Goal: Information Seeking & Learning: Check status

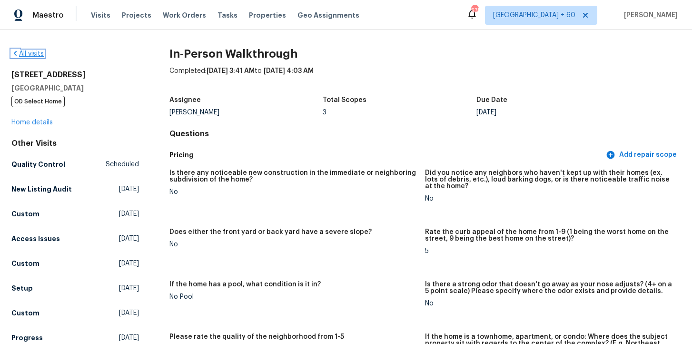
click at [37, 55] on link "All visits" at bounding box center [27, 53] width 32 height 7
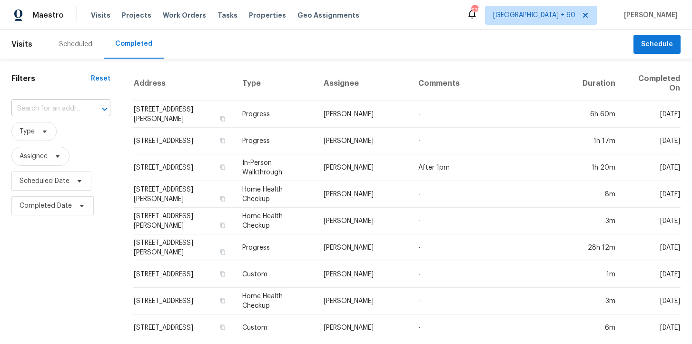
click at [74, 107] on input "text" at bounding box center [47, 108] width 72 height 15
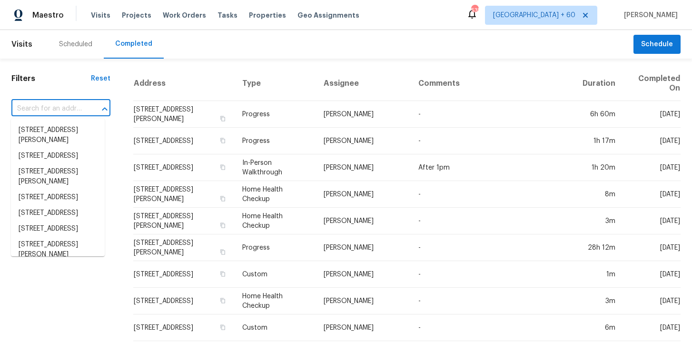
paste input "[STREET_ADDRESS]"
type input "[STREET_ADDRESS]"
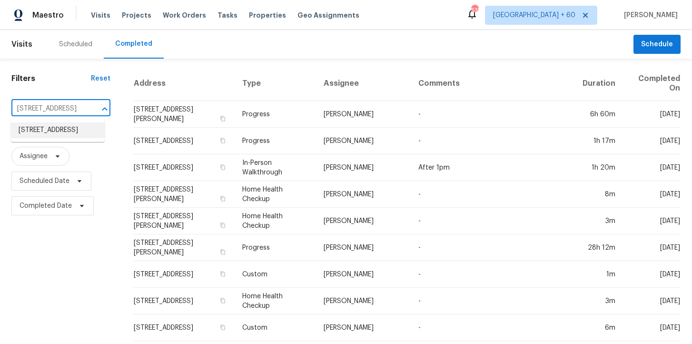
click at [77, 131] on li "[STREET_ADDRESS]" at bounding box center [58, 130] width 94 height 16
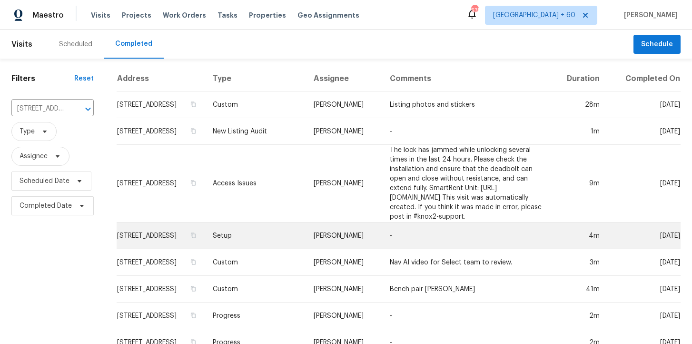
scroll to position [259, 0]
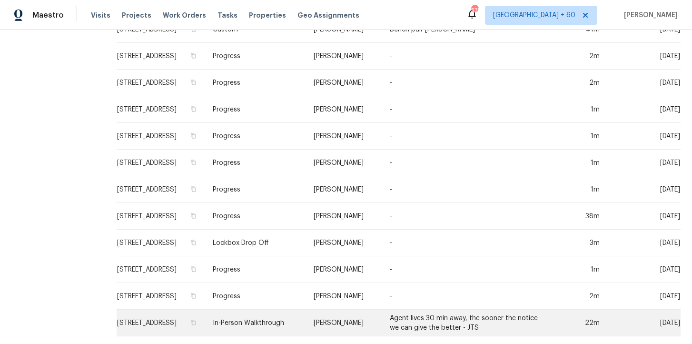
click at [255, 320] on td "In-Person Walkthrough" at bounding box center [255, 322] width 101 height 27
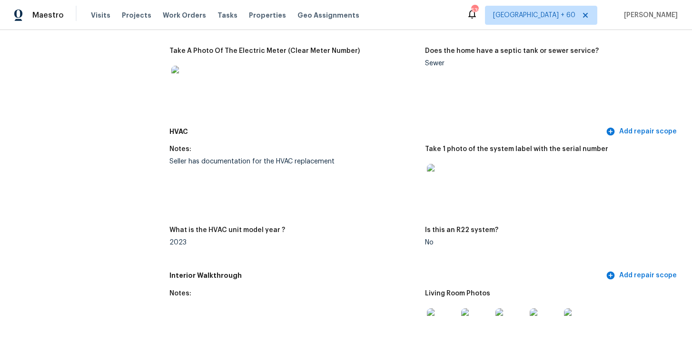
scroll to position [740, 0]
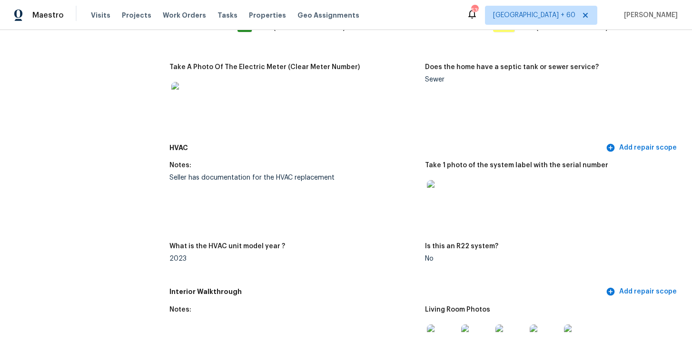
click at [435, 193] on img at bounding box center [442, 195] width 30 height 30
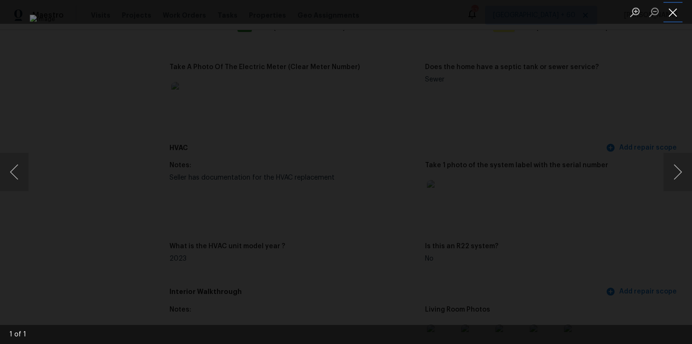
click at [672, 13] on button "Close lightbox" at bounding box center [672, 12] width 19 height 17
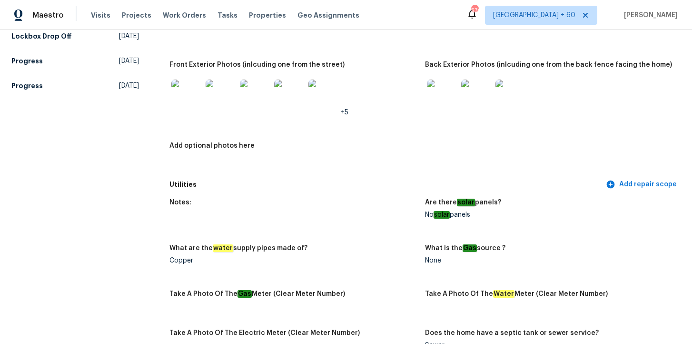
scroll to position [445, 0]
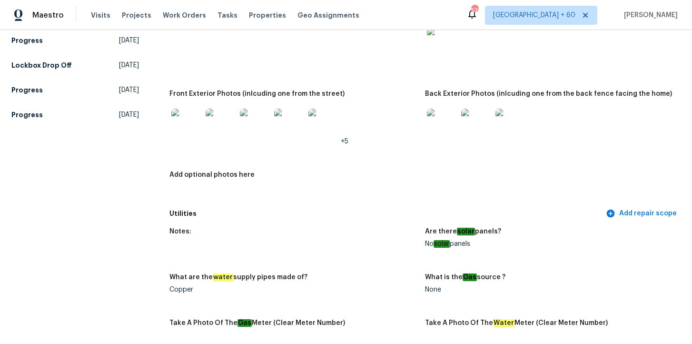
click at [444, 127] on img at bounding box center [442, 124] width 30 height 30
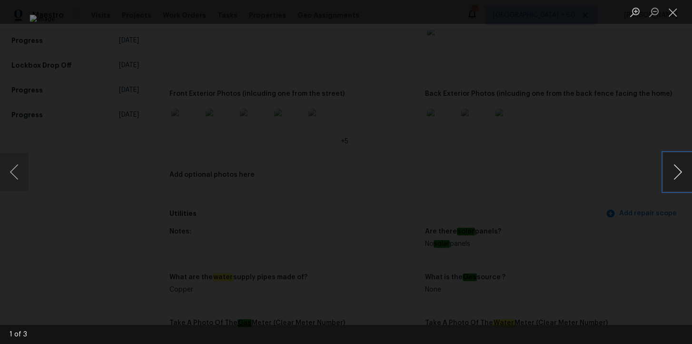
click at [677, 178] on button "Next image" at bounding box center [677, 172] width 29 height 38
click at [648, 121] on div "Lightbox" at bounding box center [346, 172] width 692 height 344
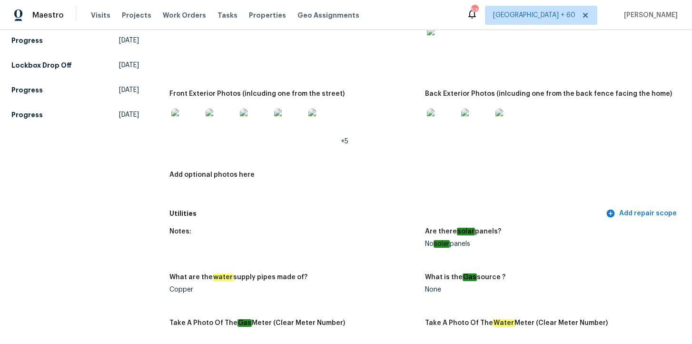
click at [191, 124] on img at bounding box center [186, 124] width 30 height 30
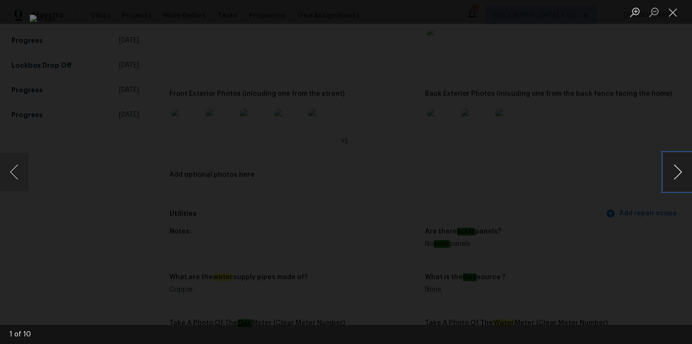
click at [677, 173] on button "Next image" at bounding box center [677, 172] width 29 height 38
click at [677, 174] on button "Next image" at bounding box center [677, 172] width 29 height 38
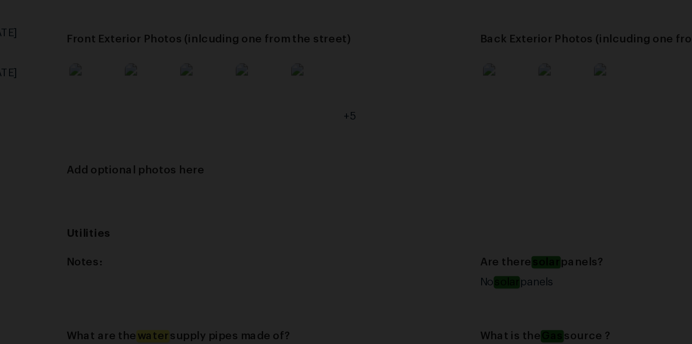
click at [333, 187] on img "Lightbox" at bounding box center [354, 162] width 1253 height 622
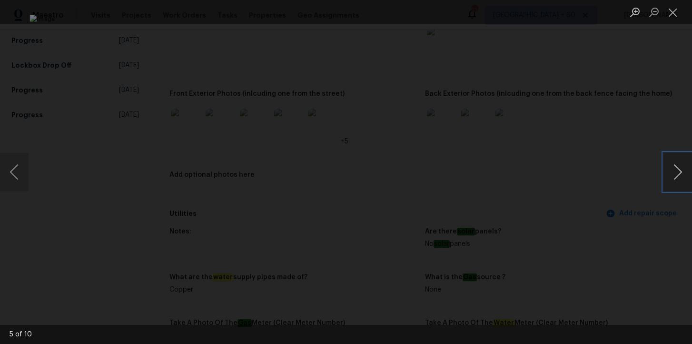
click at [674, 162] on button "Next image" at bounding box center [677, 172] width 29 height 38
click at [677, 171] on button "Next image" at bounding box center [677, 172] width 29 height 38
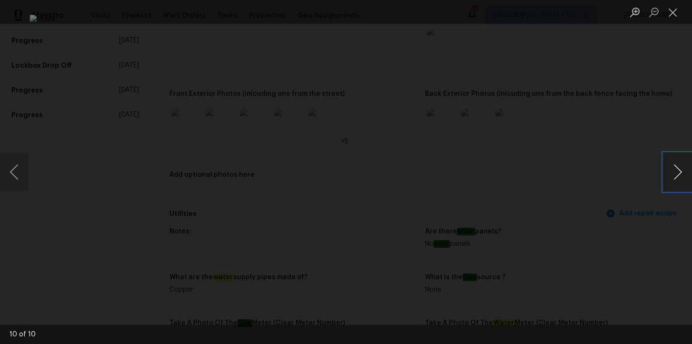
click at [677, 171] on button "Next image" at bounding box center [677, 172] width 29 height 38
click at [673, 15] on button "Close lightbox" at bounding box center [672, 12] width 19 height 17
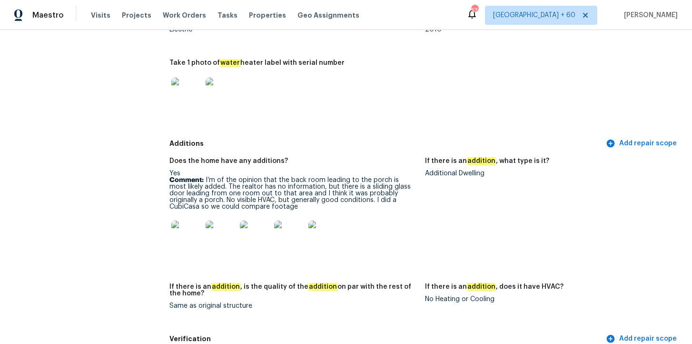
scroll to position [2045, 0]
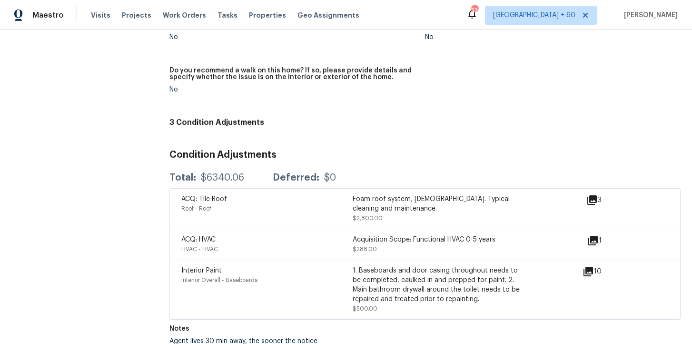
click at [426, 235] on div "Acquisition Scope: Functional HVAC 0-5 years" at bounding box center [438, 240] width 171 height 10
click at [393, 235] on div "Acquisition Scope: Functional HVAC 0-5 years" at bounding box center [438, 240] width 171 height 10
click at [591, 236] on icon at bounding box center [593, 241] width 10 height 10
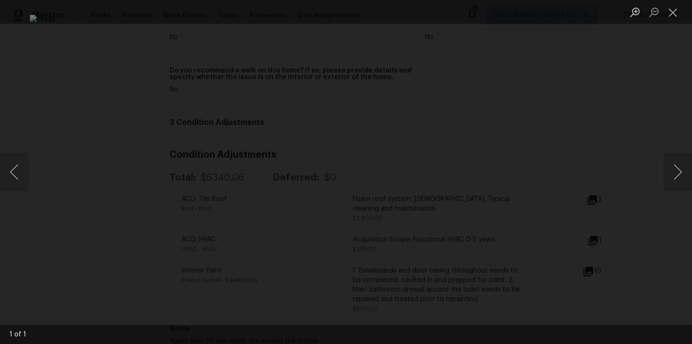
click at [625, 130] on div "Lightbox" at bounding box center [346, 172] width 692 height 344
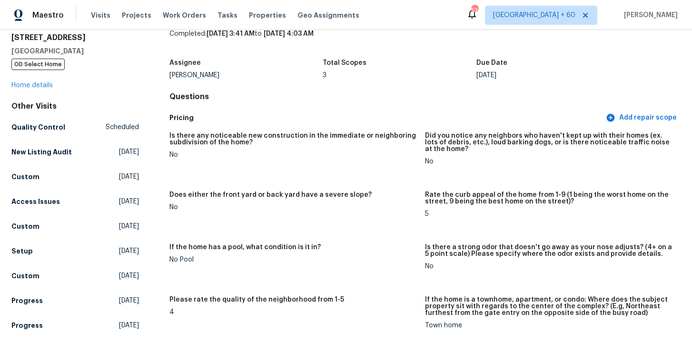
scroll to position [1478, 0]
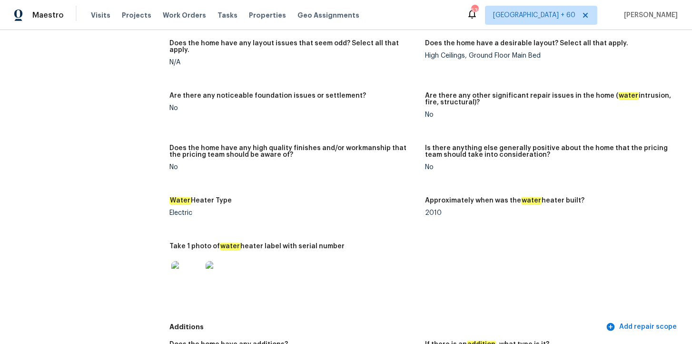
click at [193, 261] on img at bounding box center [186, 276] width 30 height 30
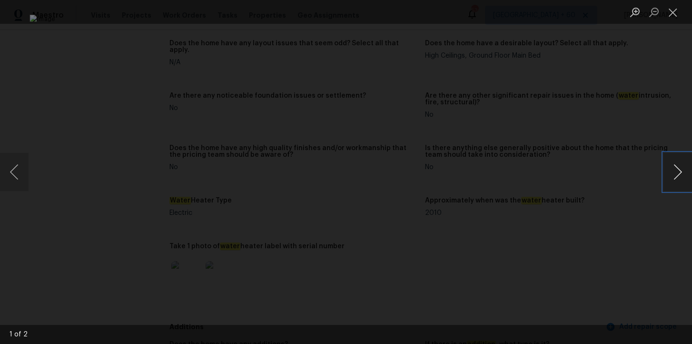
click at [671, 178] on button "Next image" at bounding box center [677, 172] width 29 height 38
click at [672, 12] on button "Close lightbox" at bounding box center [672, 12] width 19 height 17
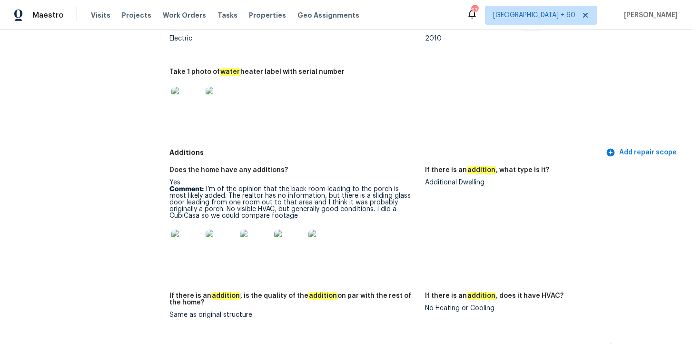
scroll to position [1656, 0]
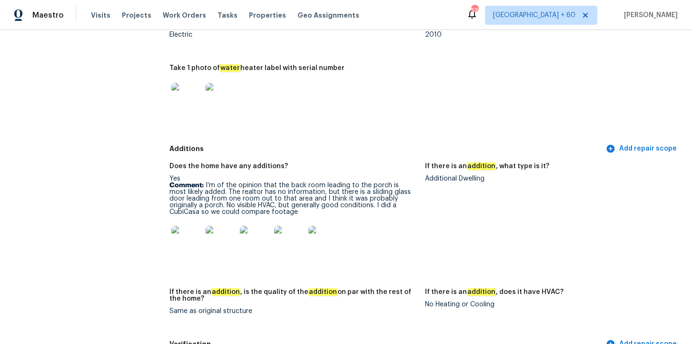
click at [186, 228] on img at bounding box center [186, 241] width 30 height 30
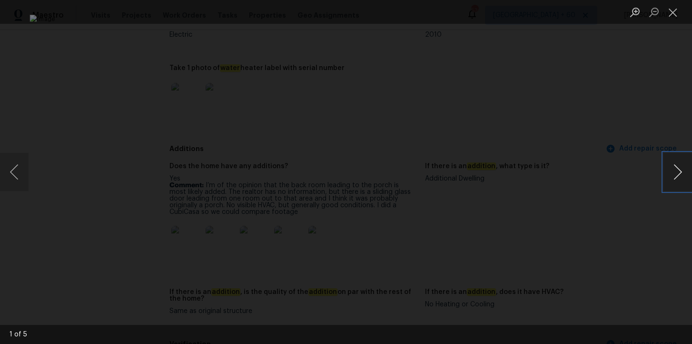
click at [679, 177] on button "Next image" at bounding box center [677, 172] width 29 height 38
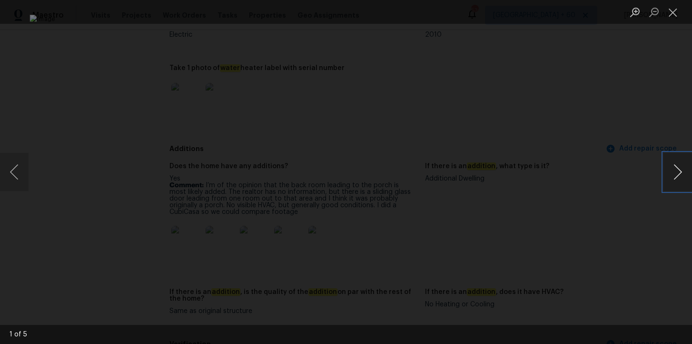
click at [679, 177] on button "Next image" at bounding box center [677, 172] width 29 height 38
click at [616, 119] on div "Lightbox" at bounding box center [346, 172] width 692 height 344
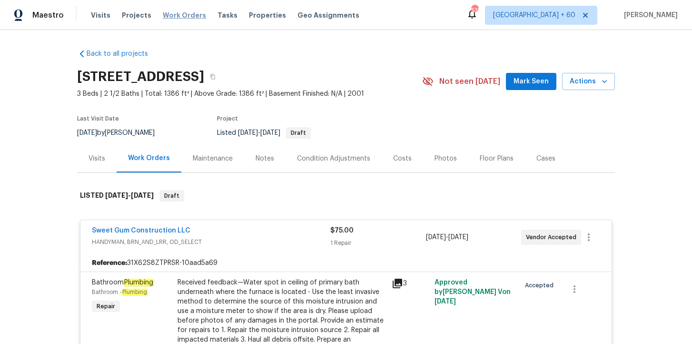
scroll to position [310, 0]
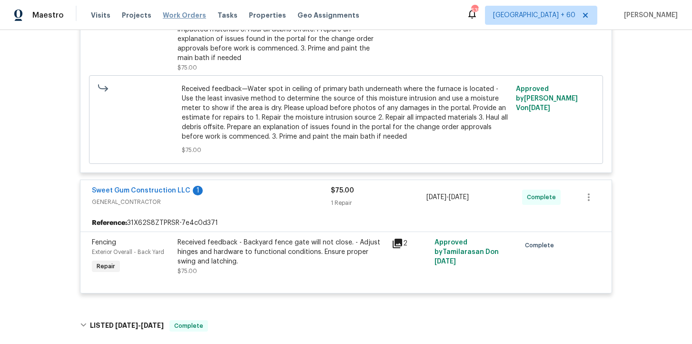
click at [185, 12] on span "Work Orders" at bounding box center [184, 15] width 43 height 10
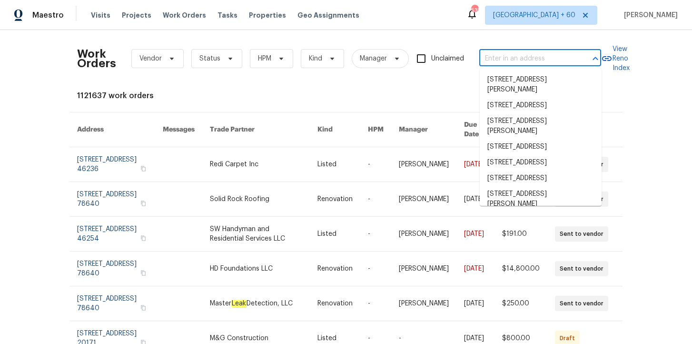
click at [540, 60] on input "text" at bounding box center [526, 58] width 95 height 15
paste input "[STREET_ADDRESS]"
type input "[STREET_ADDRESS]"
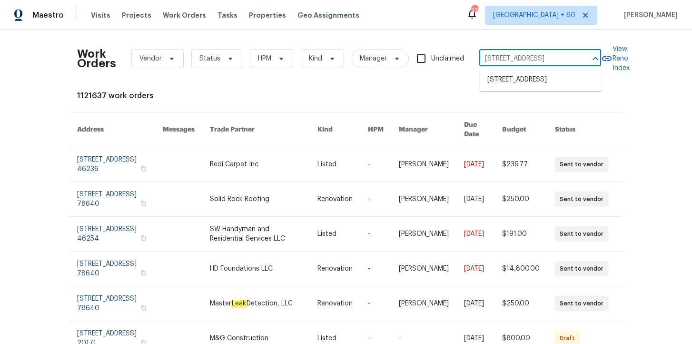
scroll to position [0, 44]
click at [543, 82] on li "[STREET_ADDRESS]" at bounding box center [541, 80] width 122 height 16
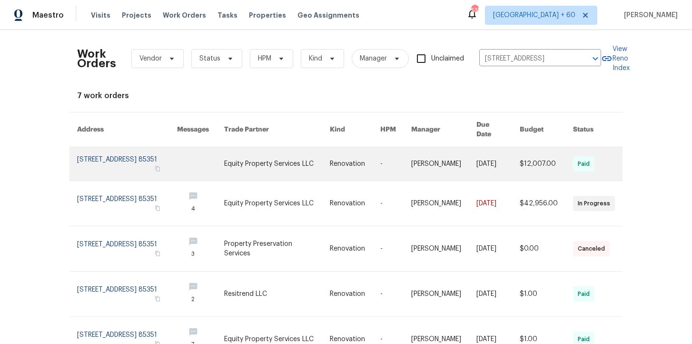
click at [151, 152] on link at bounding box center [127, 163] width 100 height 33
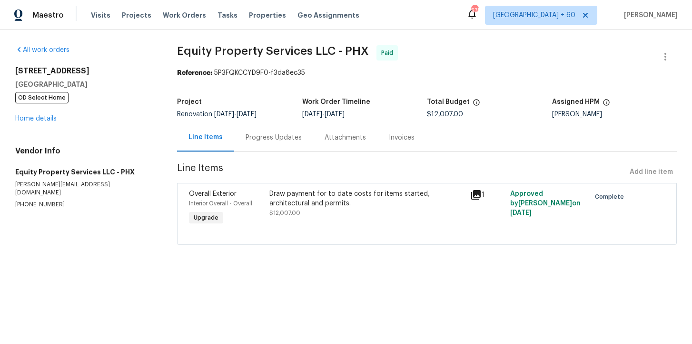
click at [48, 113] on div "13433 N Emberwood Dr Sun City, AZ 85351 OD Select Home Home details" at bounding box center [84, 94] width 139 height 57
click at [53, 123] on div "All work orders 13433 N Emberwood Dr Sun City, AZ 85351 OD Select Home Home det…" at bounding box center [84, 126] width 139 height 163
click at [53, 122] on link "Home details" at bounding box center [35, 118] width 41 height 7
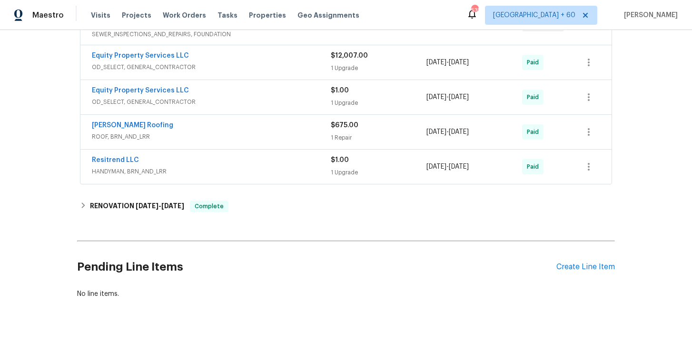
scroll to position [208, 0]
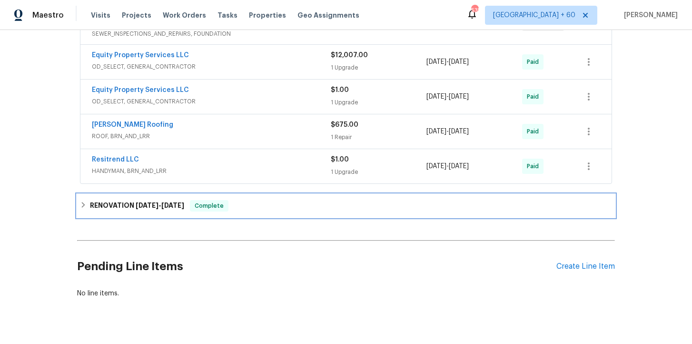
click at [246, 207] on div "RENOVATION 11/19/24 - 12/4/24 Complete" at bounding box center [346, 205] width 532 height 11
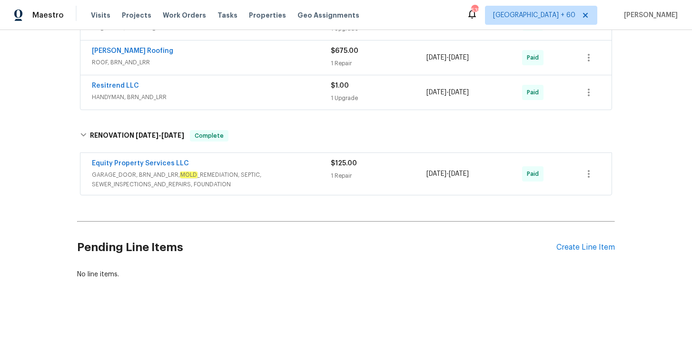
click at [273, 173] on span "GARAGE_DOOR, BRN_AND_LRR, MOLD _REMEDIATION, SEPTIC, SEWER_INSPECTIONS_AND_REPA…" at bounding box center [211, 179] width 239 height 19
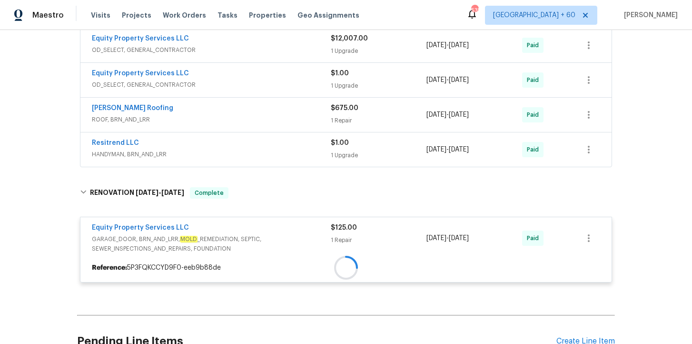
scroll to position [197, 0]
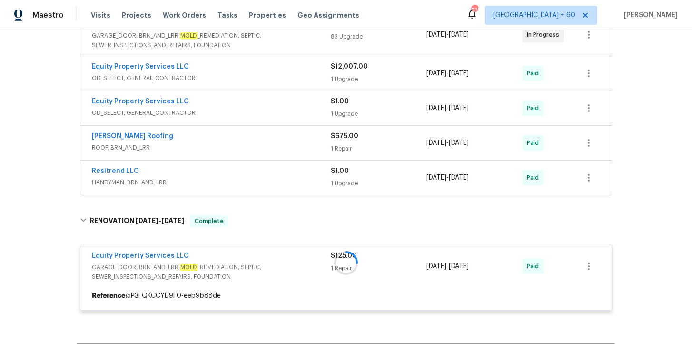
click at [278, 182] on span "HANDYMAN, BRN_AND_LRR" at bounding box center [211, 183] width 239 height 10
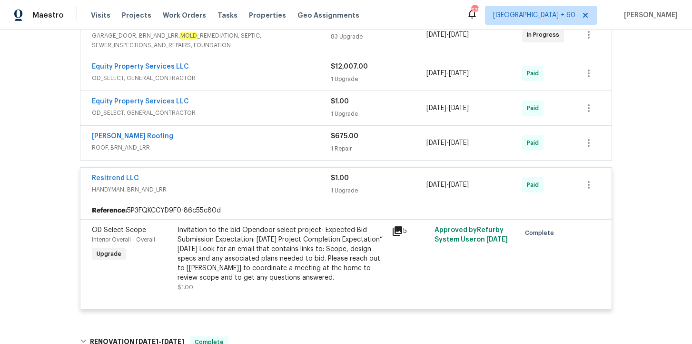
click at [265, 153] on div "Stout Roofing ROOF, BRN_AND_LRR" at bounding box center [211, 142] width 239 height 23
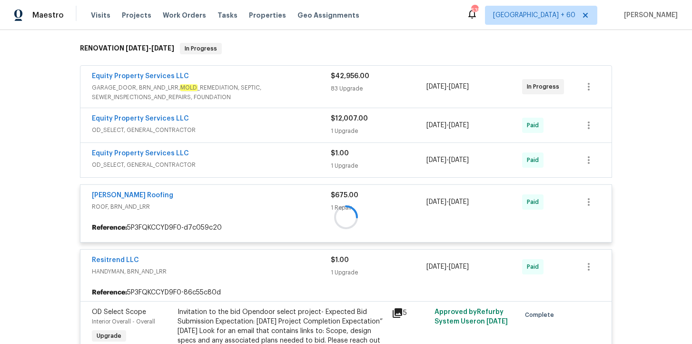
scroll to position [131, 0]
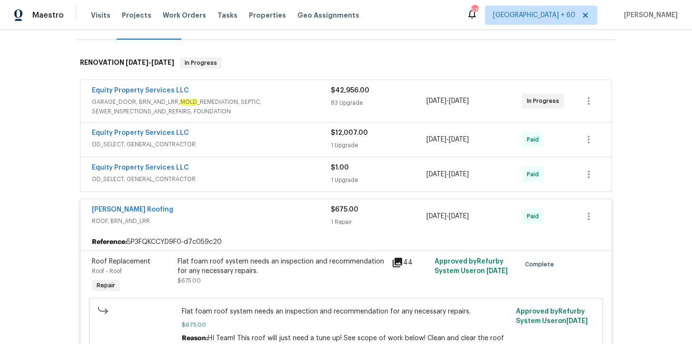
click at [283, 181] on span "OD_SELECT, GENERAL_CONTRACTOR" at bounding box center [211, 179] width 239 height 10
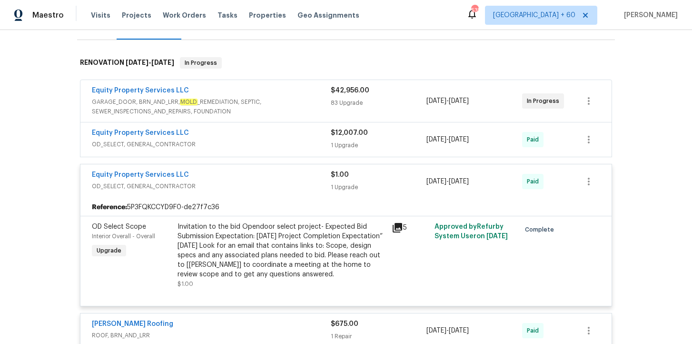
click at [266, 140] on span "OD_SELECT, GENERAL_CONTRACTOR" at bounding box center [211, 144] width 239 height 10
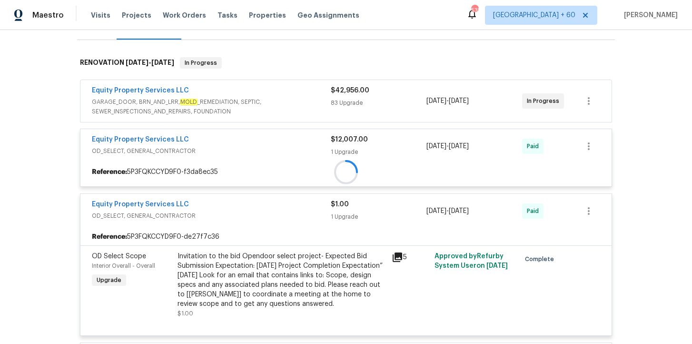
scroll to position [71, 0]
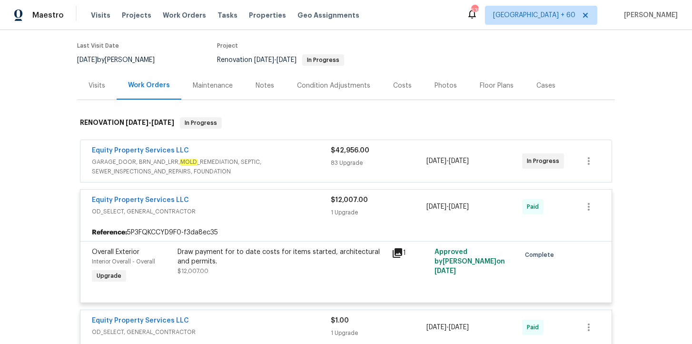
click at [282, 165] on span "GARAGE_DOOR, BRN_AND_LRR, MOLD _REMEDIATION, SEPTIC, SEWER_INSPECTIONS_AND_REPA…" at bounding box center [211, 166] width 239 height 19
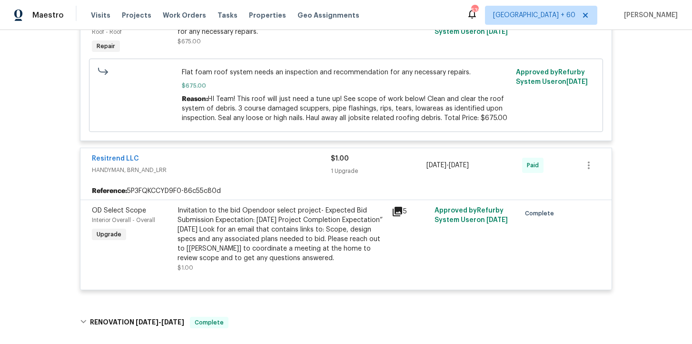
scroll to position [4238, 0]
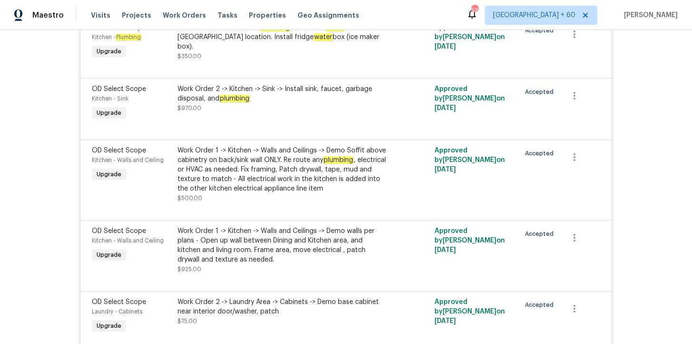
click at [338, 192] on div "Work Order 1 -> Kitchen -> Walls and Ceilings -> Demo Soffit above cabinetry on…" at bounding box center [282, 170] width 208 height 48
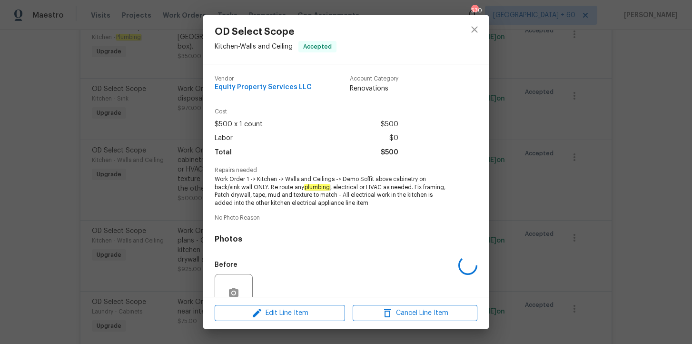
scroll to position [87, 0]
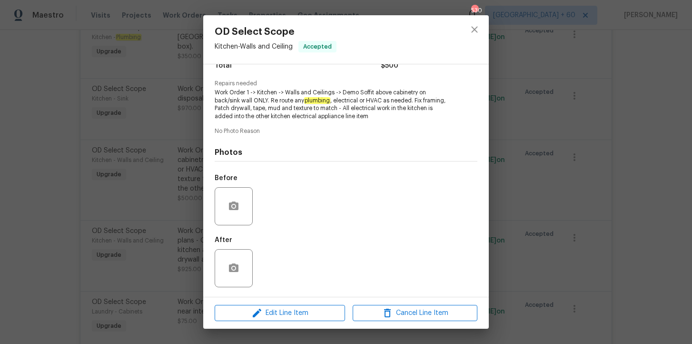
click at [138, 120] on div "OD Select Scope Kitchen - Walls and Ceiling Accepted Vendor Equity Property Ser…" at bounding box center [346, 172] width 692 height 344
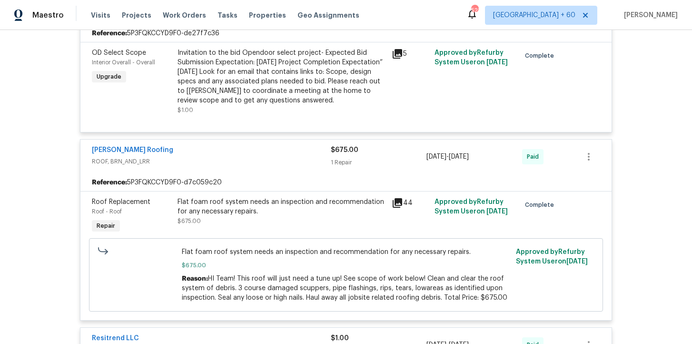
scroll to position [5959, 0]
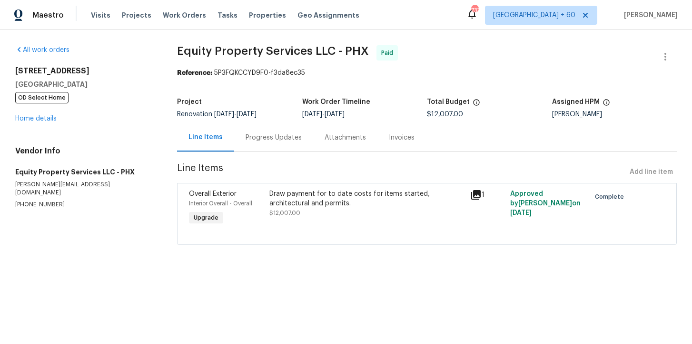
click at [350, 217] on div "Draw payment for to date costs for items started, architectural and permits. $1…" at bounding box center [366, 203] width 195 height 29
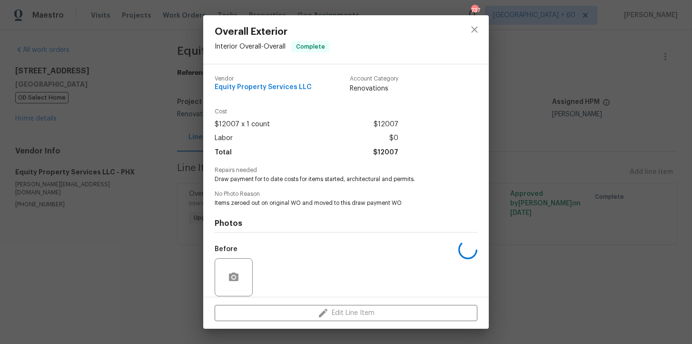
scroll to position [71, 0]
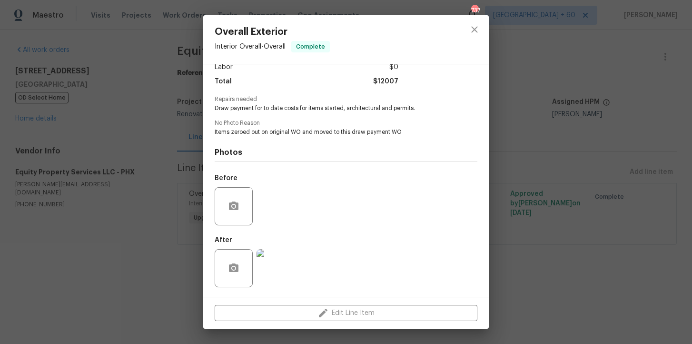
click at [282, 257] on img at bounding box center [276, 268] width 38 height 38
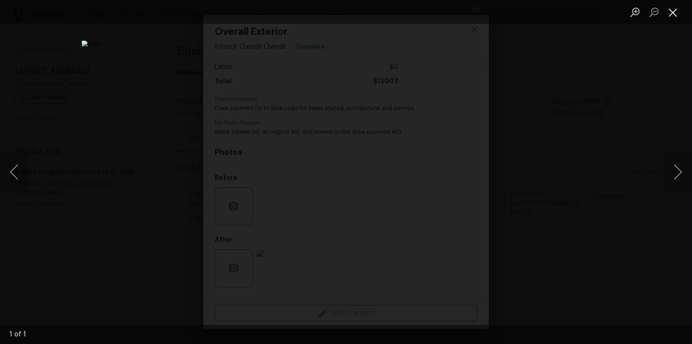
click at [671, 14] on button "Close lightbox" at bounding box center [672, 12] width 19 height 17
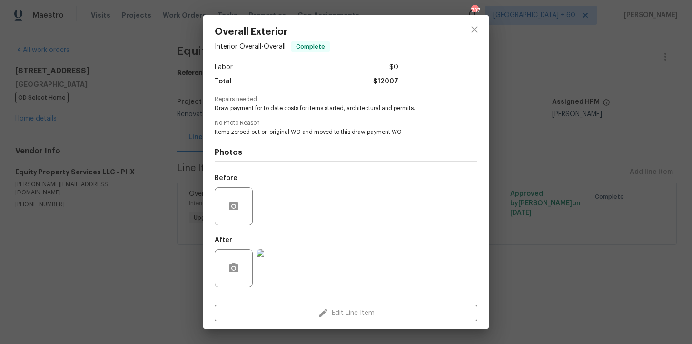
click at [615, 120] on div "Overall Exterior Interior Overall - Overall Complete Vendor Equity Property Ser…" at bounding box center [346, 172] width 692 height 344
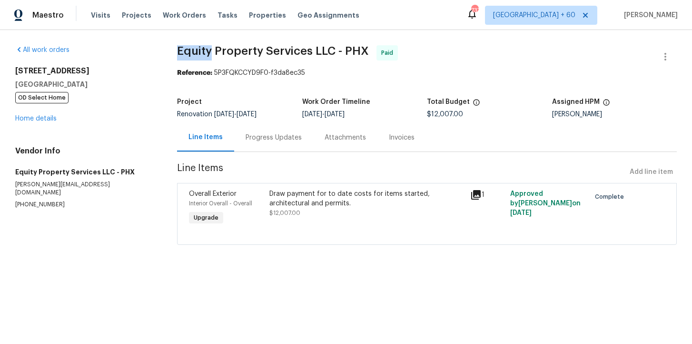
drag, startPoint x: 178, startPoint y: 48, endPoint x: 214, endPoint y: 49, distance: 35.2
click at [214, 49] on div "All work orders 13433 N Emberwood Dr Sun City, AZ 85351 OD Select Home Home det…" at bounding box center [346, 150] width 692 height 241
copy span "Equity"
click at [276, 138] on div "Progress Updates" at bounding box center [274, 138] width 56 height 10
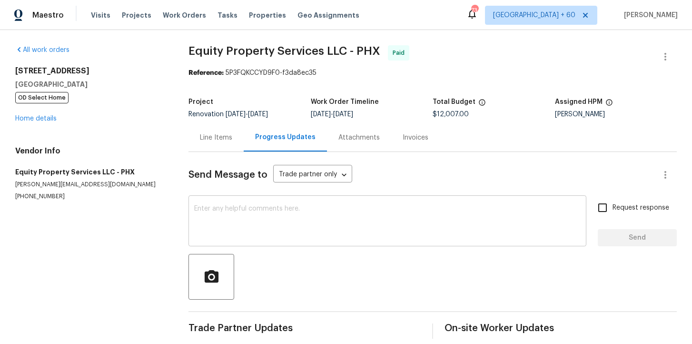
scroll to position [10, 0]
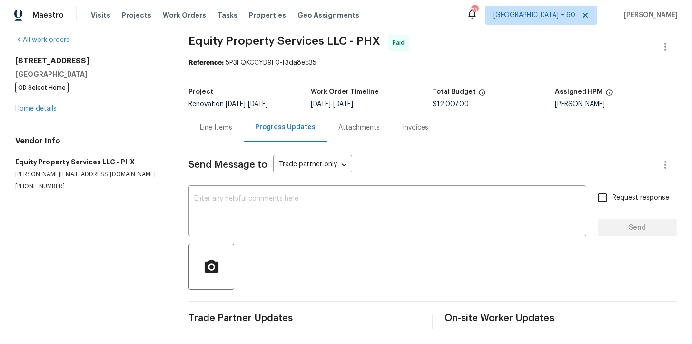
click at [219, 129] on div "Line Items" at bounding box center [216, 128] width 32 height 10
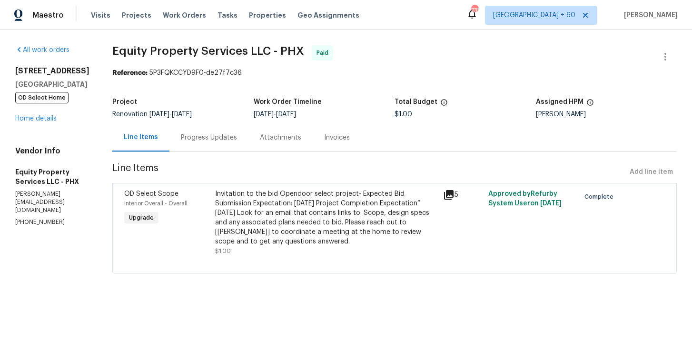
click at [210, 141] on div "Progress Updates" at bounding box center [209, 138] width 56 height 10
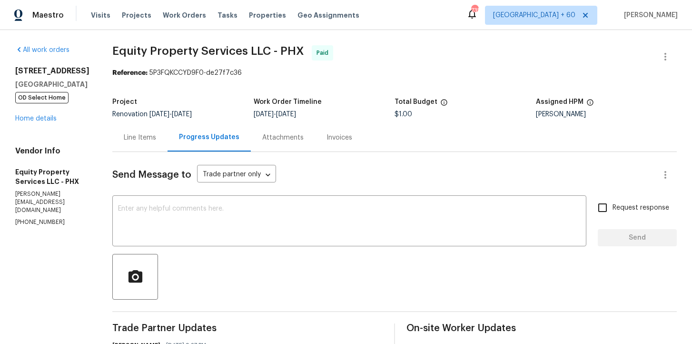
click at [143, 134] on div "Line Items" at bounding box center [140, 138] width 32 height 10
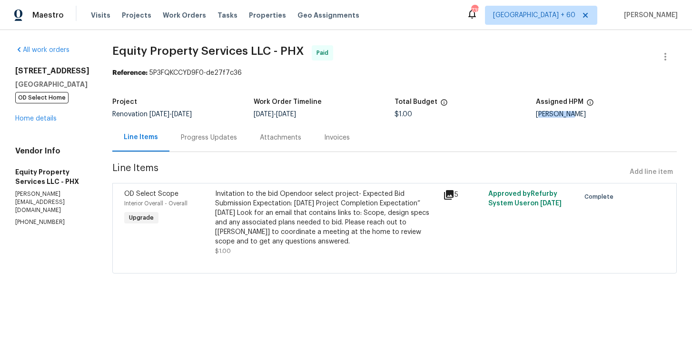
drag, startPoint x: 534, startPoint y: 113, endPoint x: 572, endPoint y: 114, distance: 38.5
click at [572, 114] on div "[PERSON_NAME]" at bounding box center [606, 114] width 141 height 7
copy div "ric Scott"
click at [207, 137] on div "Progress Updates" at bounding box center [209, 138] width 56 height 10
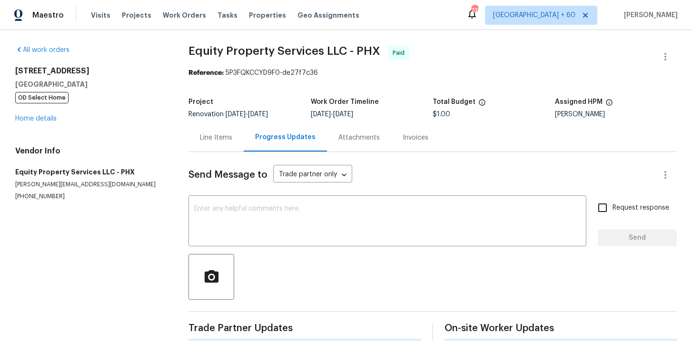
click at [404, 136] on div "Line Items Progress Updates Attachments Invoices" at bounding box center [432, 137] width 488 height 29
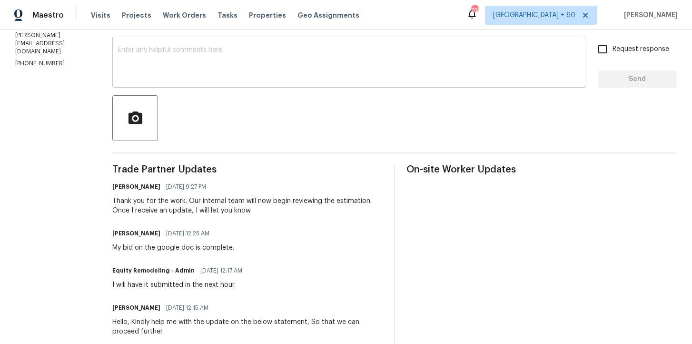
scroll to position [64, 0]
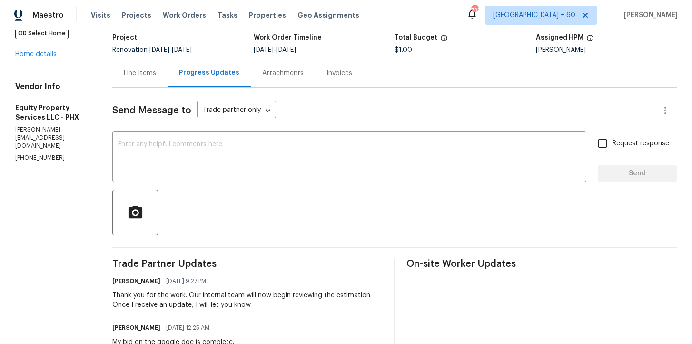
click at [340, 74] on div "Invoices" at bounding box center [339, 74] width 26 height 10
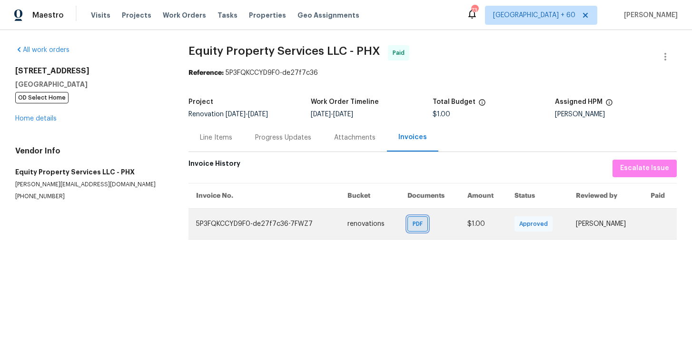
click at [407, 218] on div "PDF" at bounding box center [417, 223] width 20 height 15
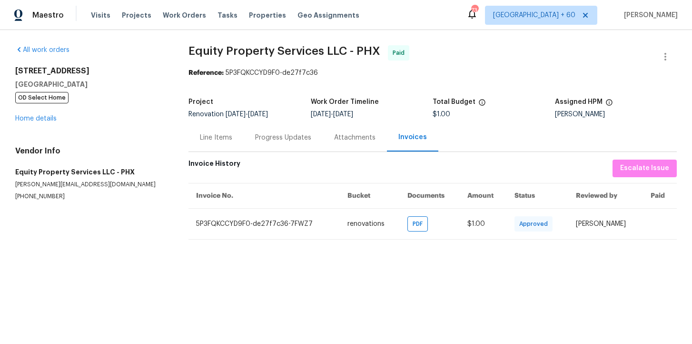
click at [245, 138] on div "Progress Updates" at bounding box center [283, 137] width 79 height 28
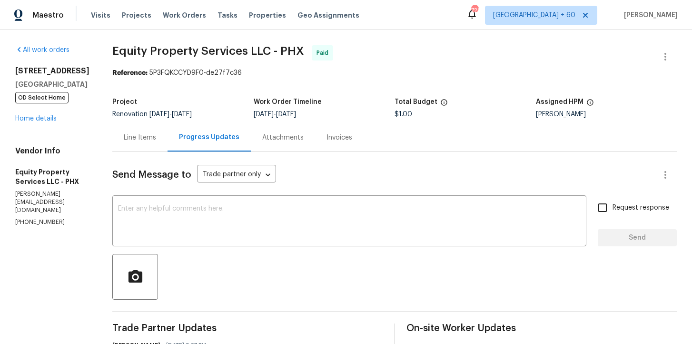
click at [148, 139] on div "Line Items" at bounding box center [140, 138] width 32 height 10
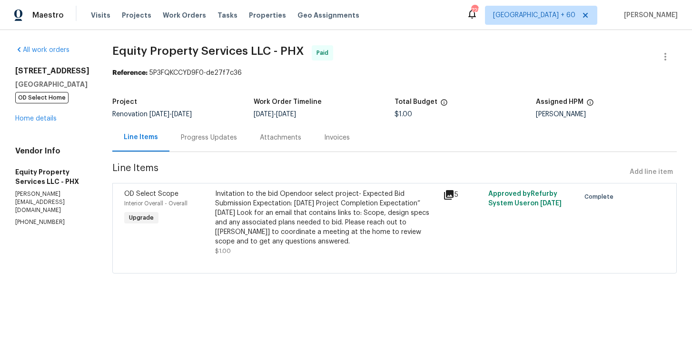
click at [212, 135] on div "Progress Updates" at bounding box center [209, 138] width 56 height 10
